Goal: Check status: Check status

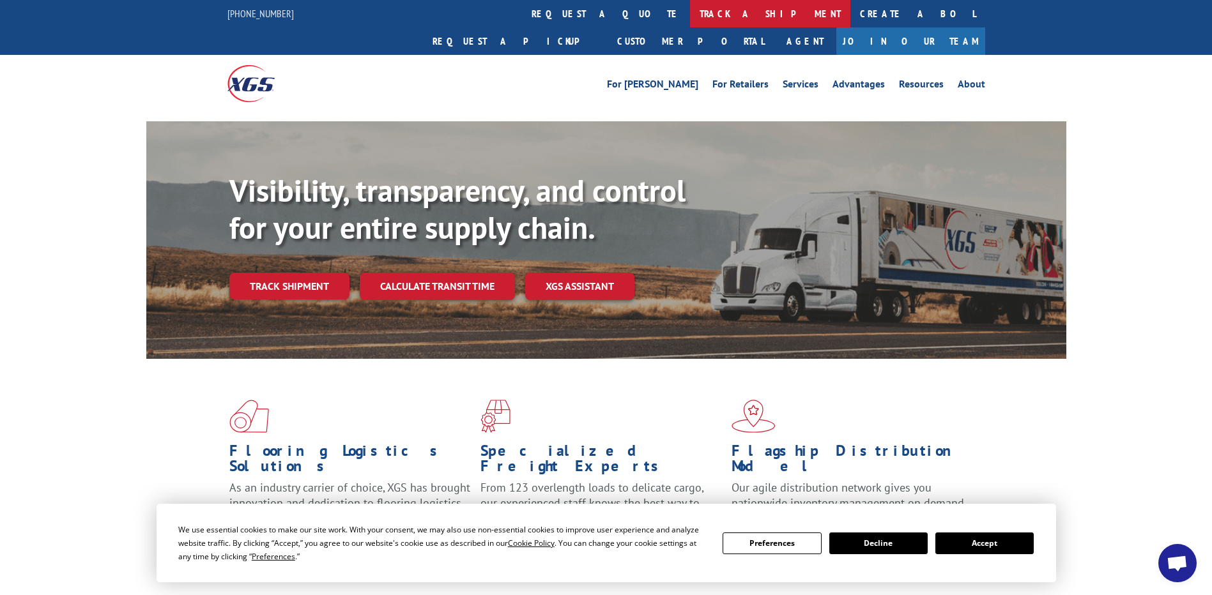
click at [690, 10] on link "track a shipment" at bounding box center [770, 13] width 160 height 27
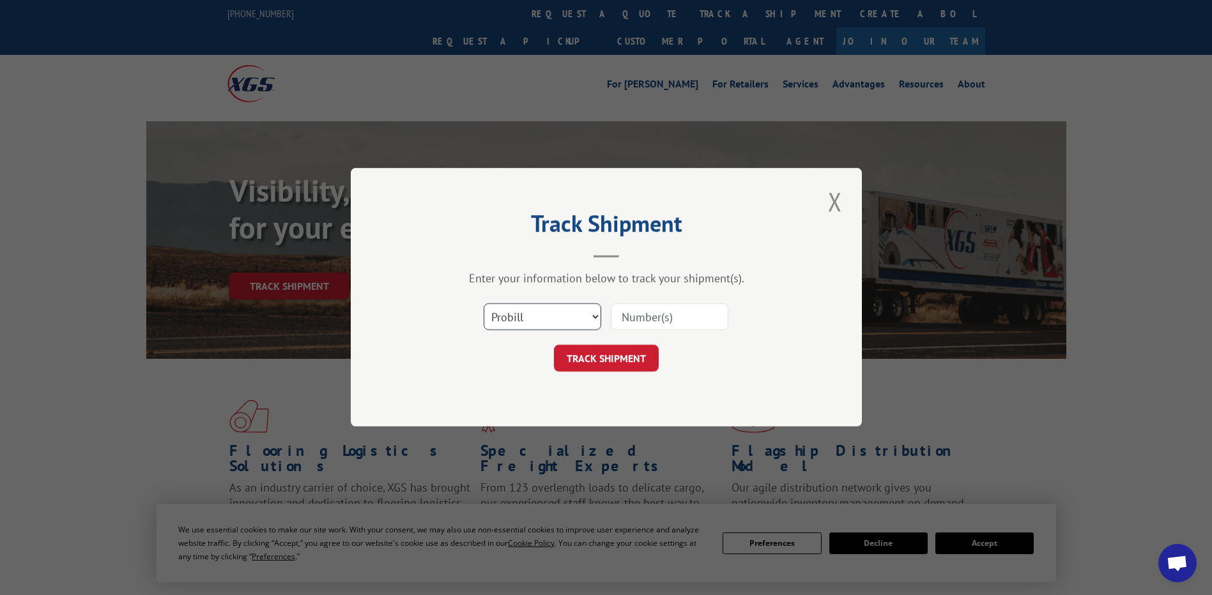
click at [575, 314] on select "Select category... Probill BOL PO" at bounding box center [543, 317] width 118 height 27
select select "po"
click at [484, 304] on select "Select category... Probill BOL PO" at bounding box center [543, 317] width 118 height 27
click at [644, 317] on input at bounding box center [670, 317] width 118 height 27
paste input "35519640"
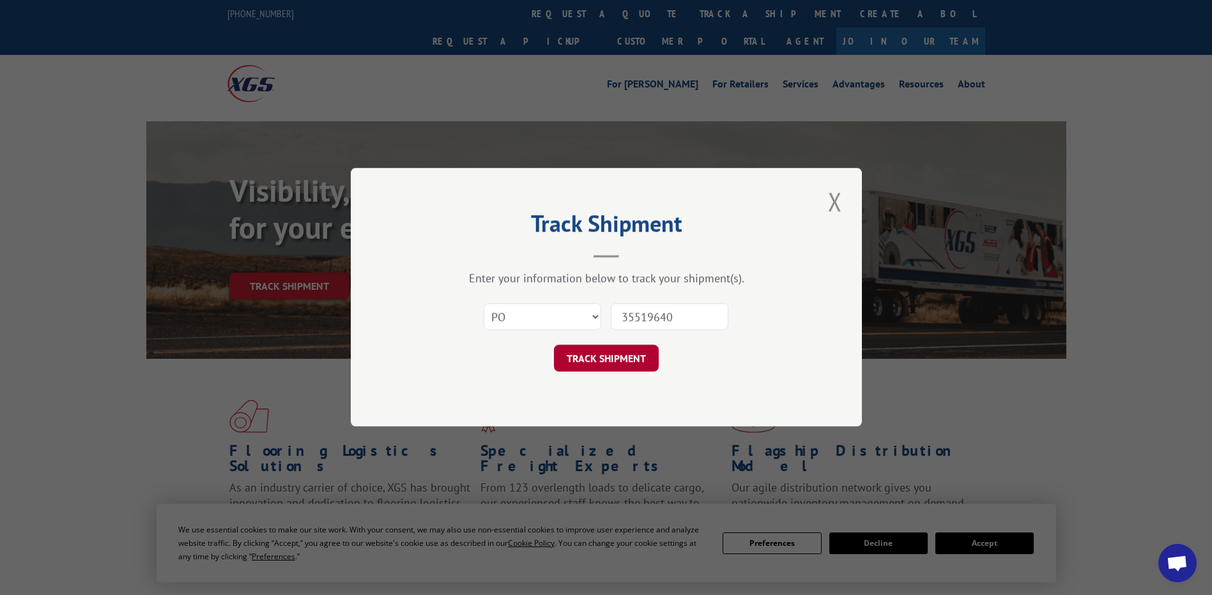
type input "35519640"
click at [617, 365] on button "TRACK SHIPMENT" at bounding box center [606, 359] width 105 height 27
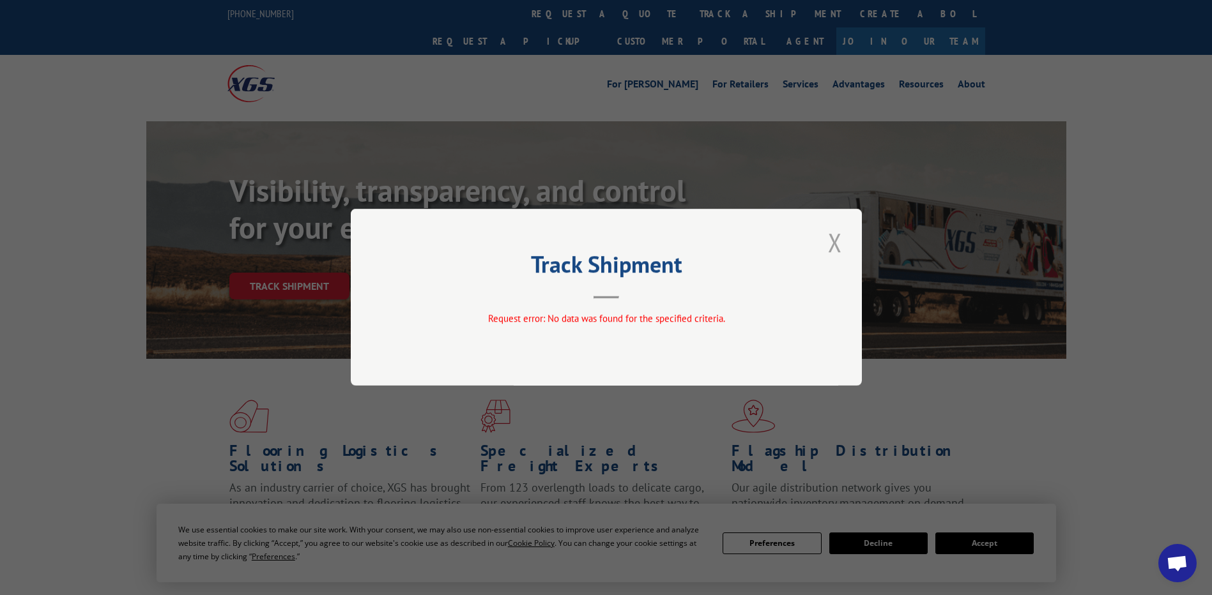
click at [837, 240] on button "Close modal" at bounding box center [835, 242] width 22 height 35
